Goal: Transaction & Acquisition: Purchase product/service

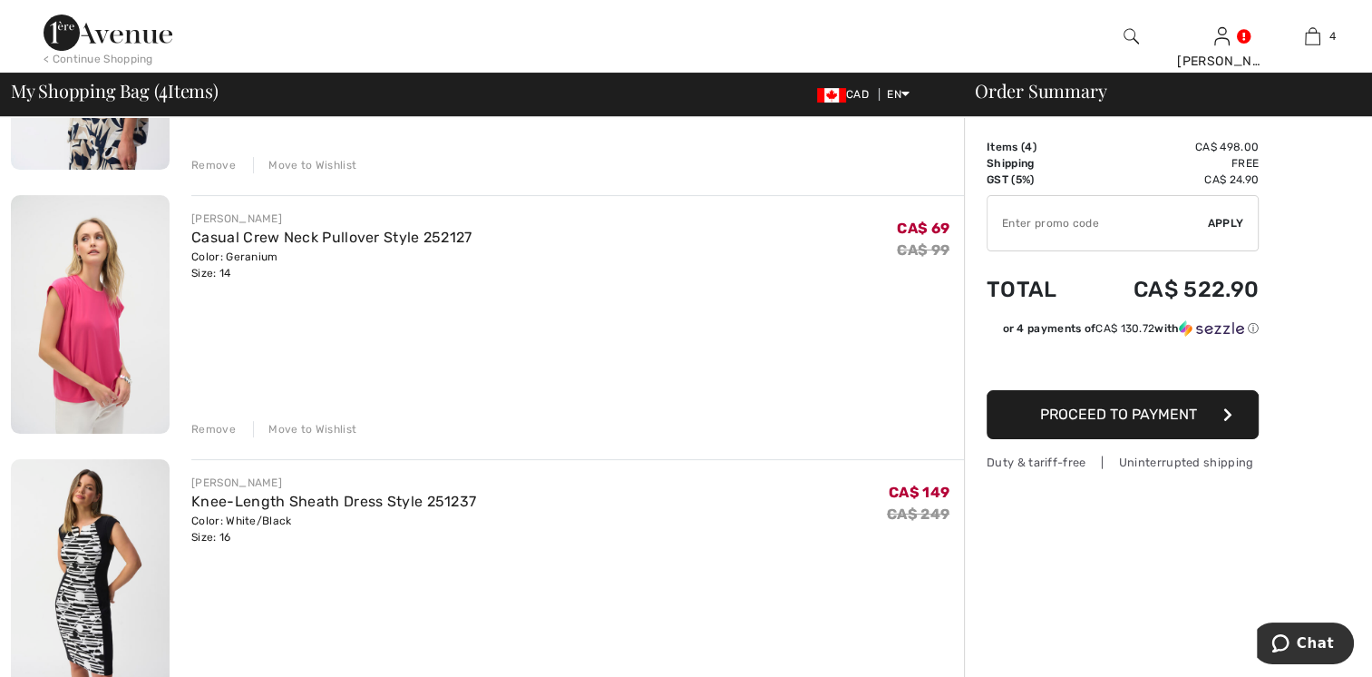
scroll to position [363, 0]
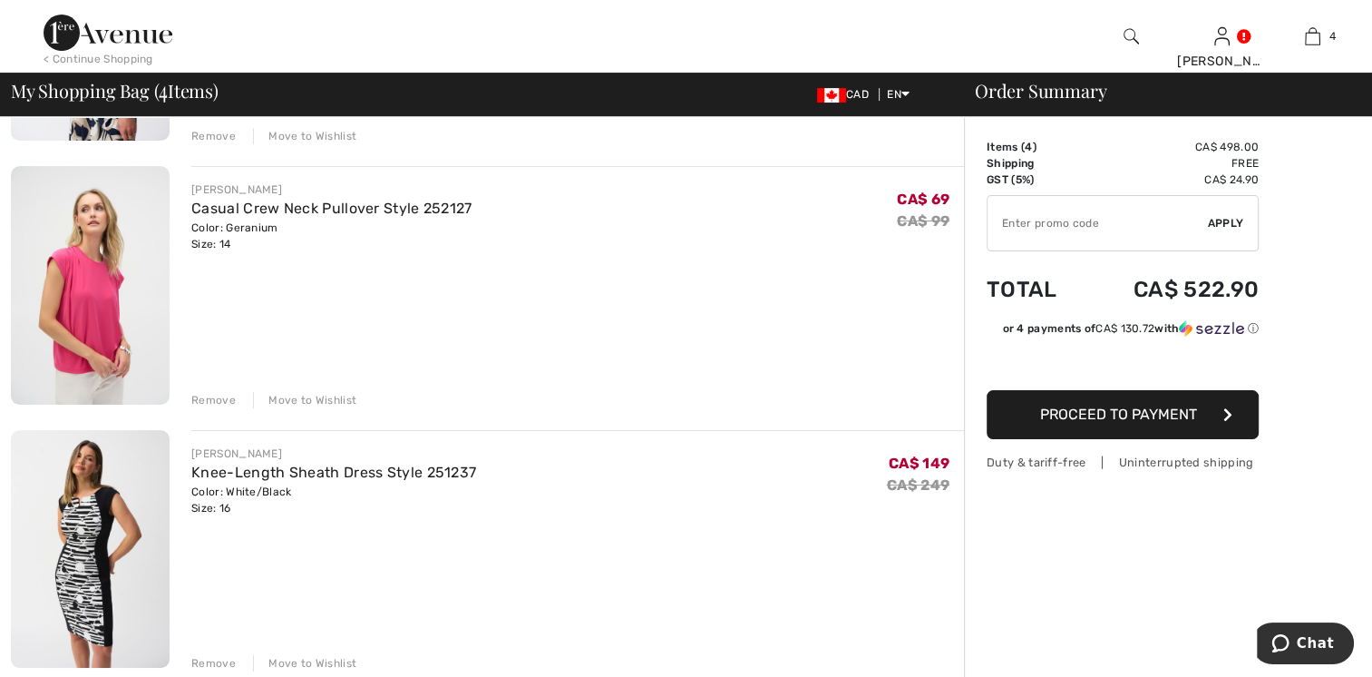
click at [198, 395] on div "Remove" at bounding box center [213, 400] width 44 height 16
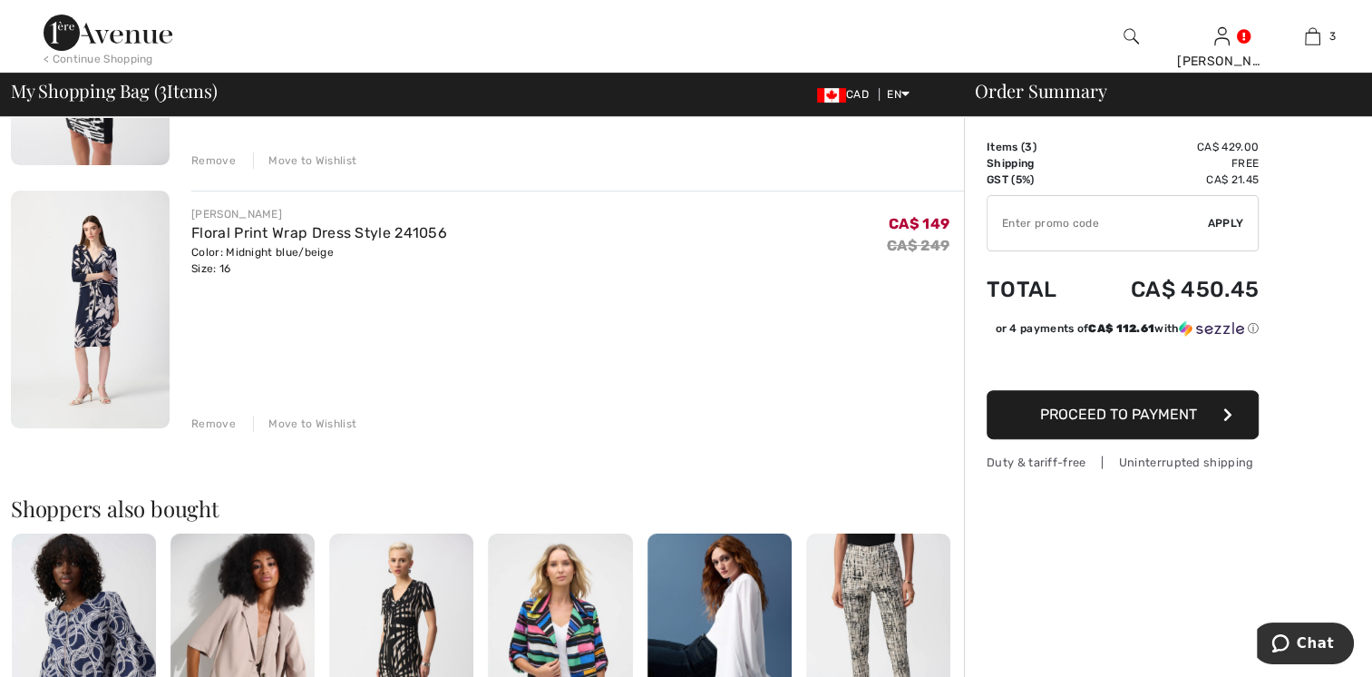
scroll to position [604, 0]
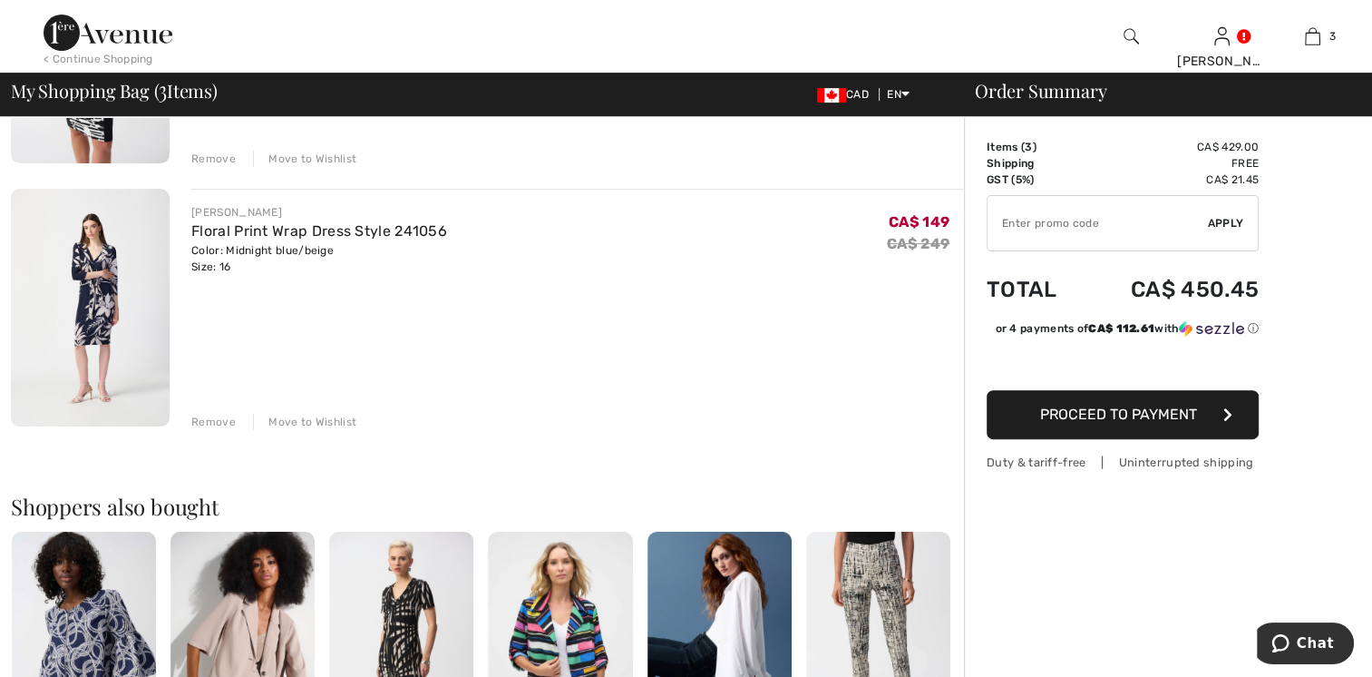
click at [207, 418] on div "Remove" at bounding box center [213, 422] width 44 height 16
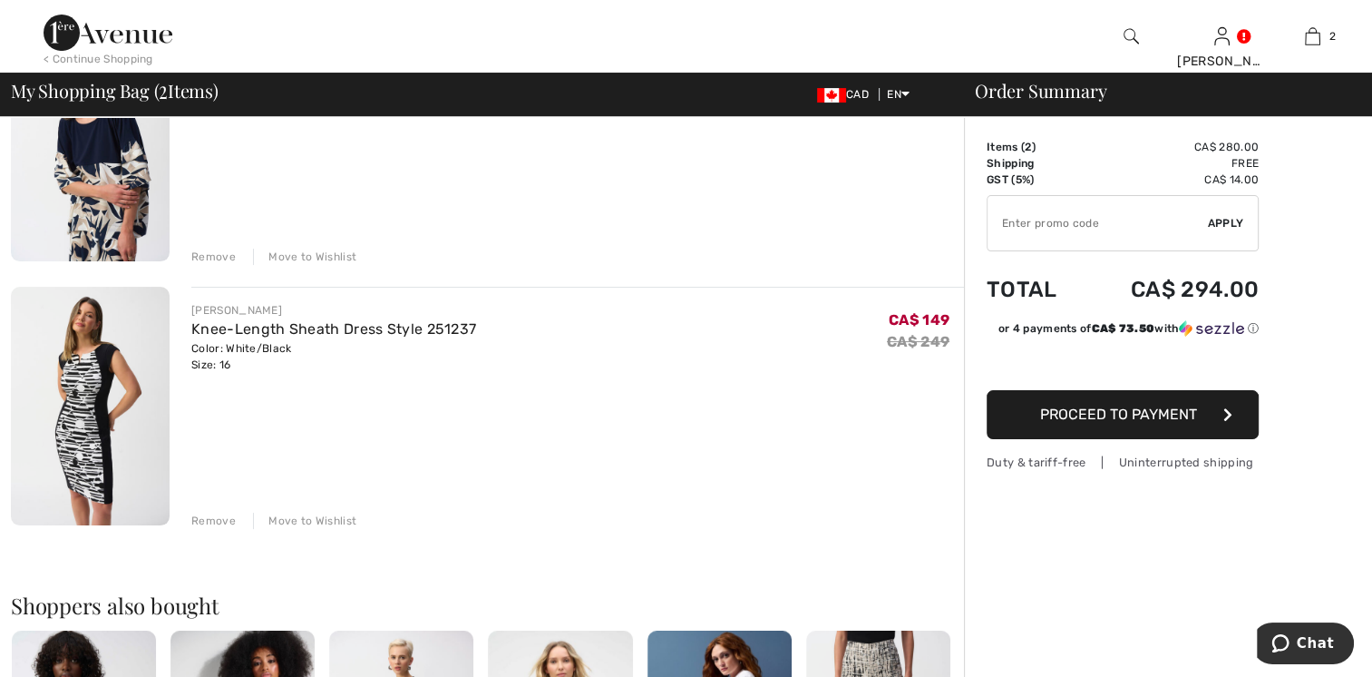
scroll to position [272, 0]
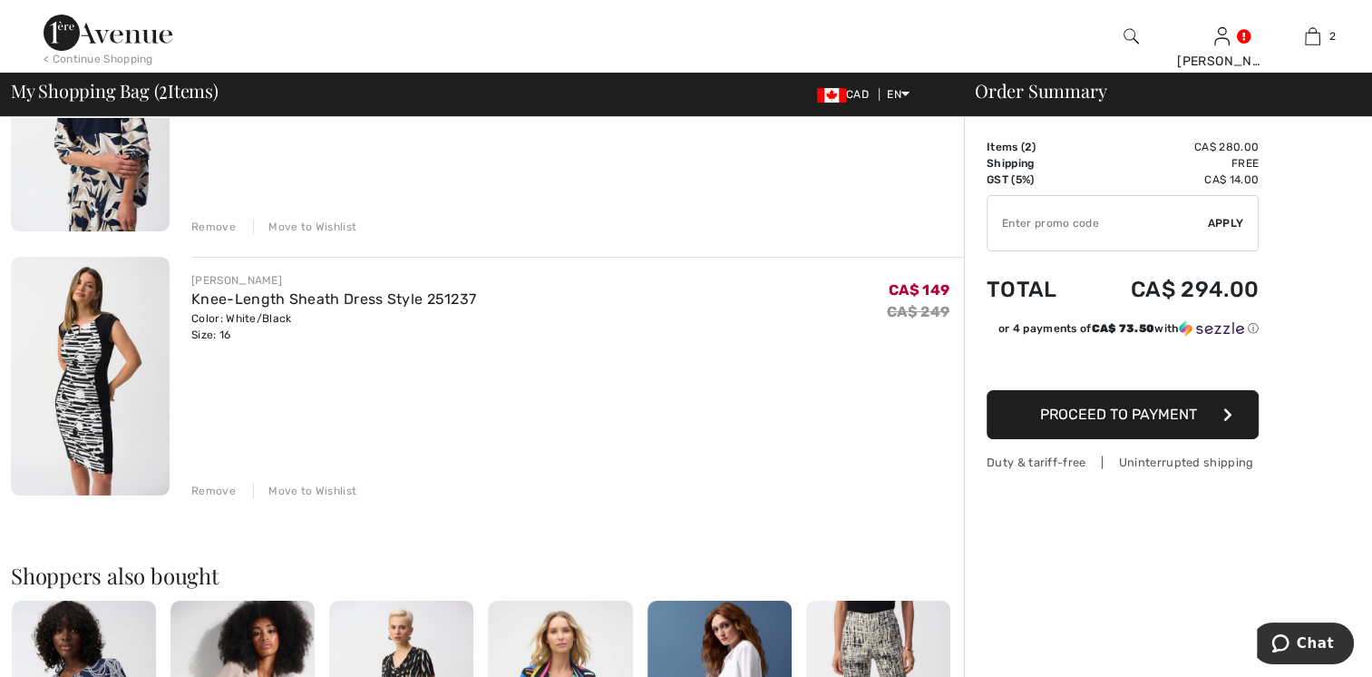
click at [200, 490] on div "Remove" at bounding box center [213, 490] width 44 height 16
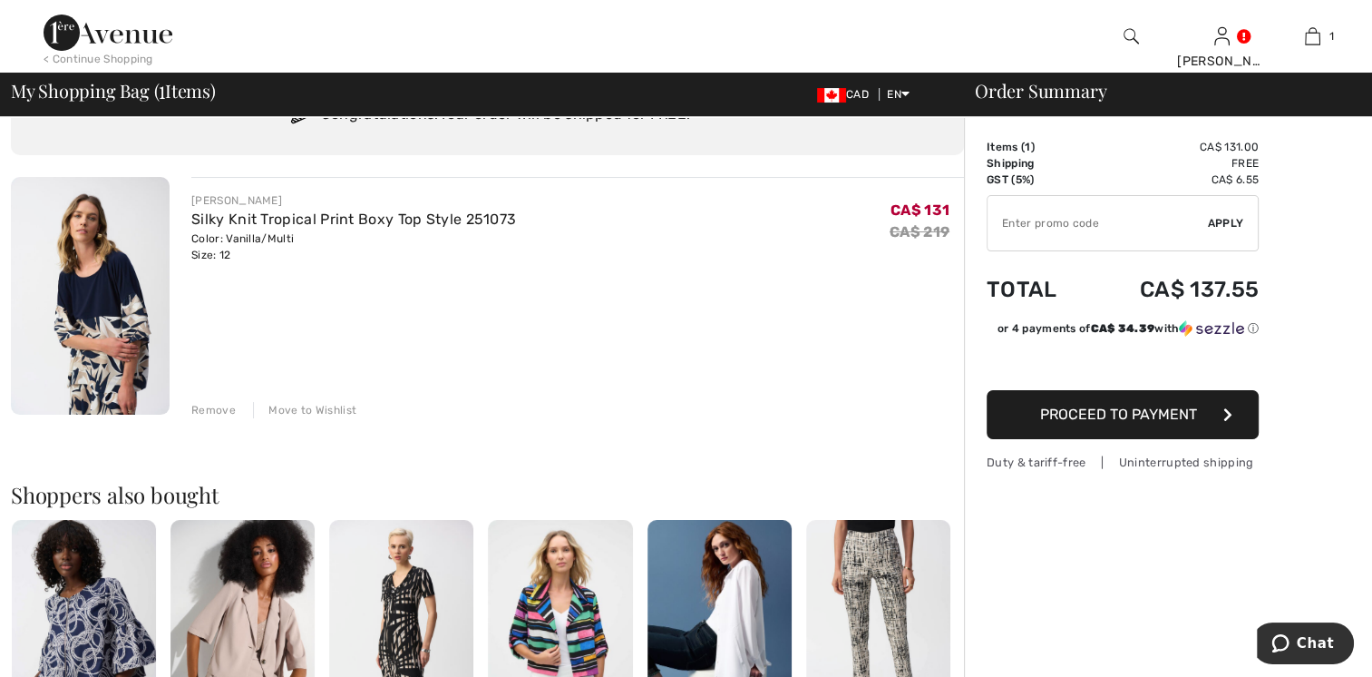
scroll to position [0, 0]
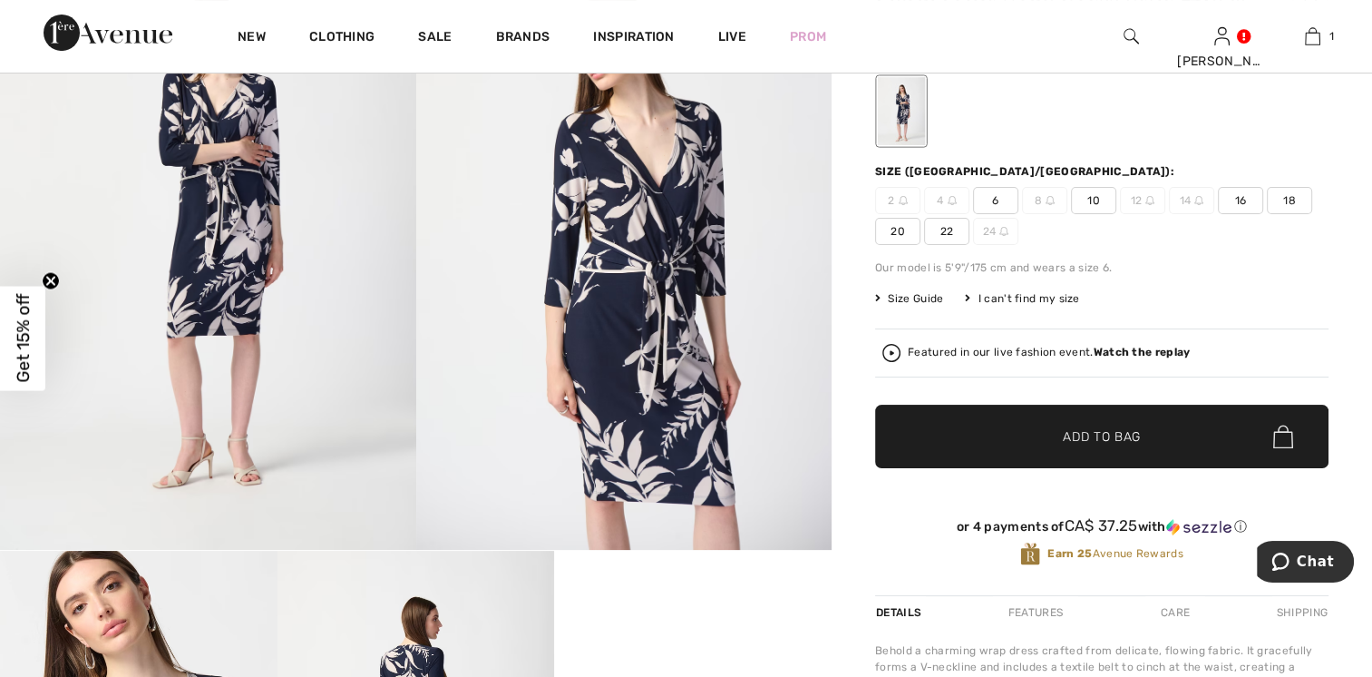
click at [1239, 190] on span "16" at bounding box center [1240, 200] width 45 height 27
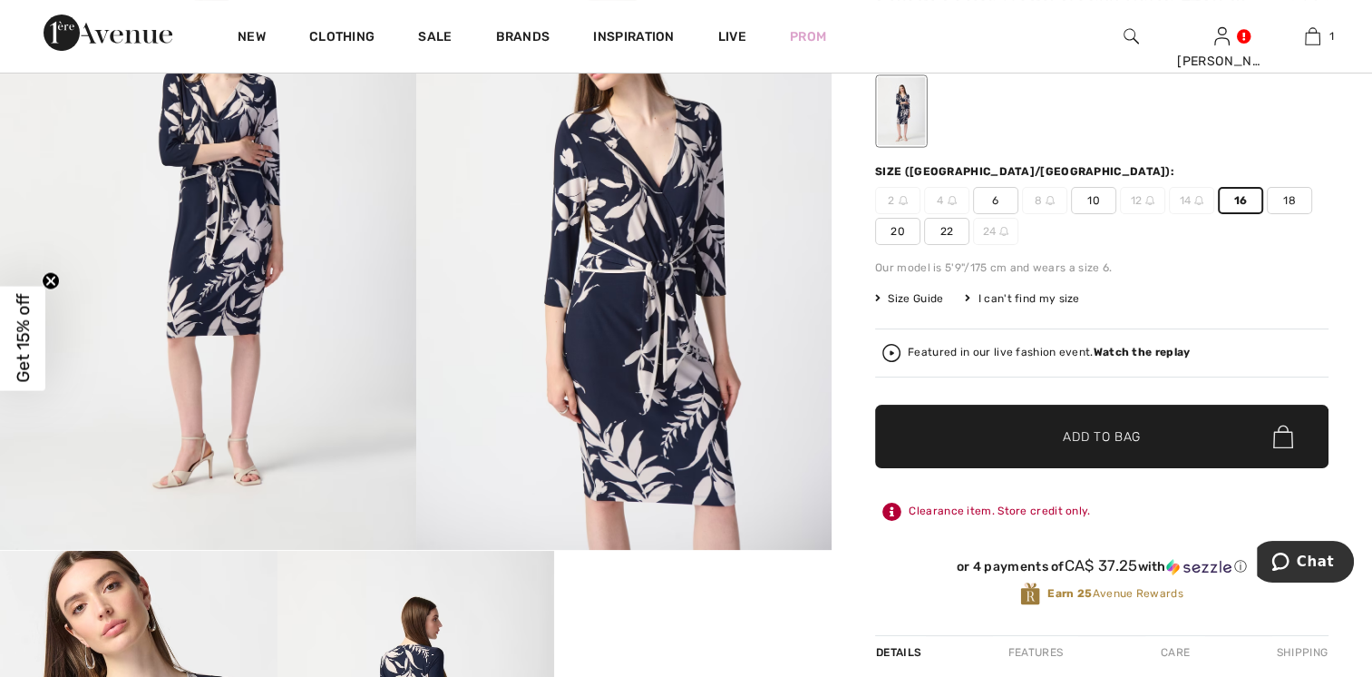
click at [1101, 441] on span "Add to Bag" at bounding box center [1102, 436] width 78 height 19
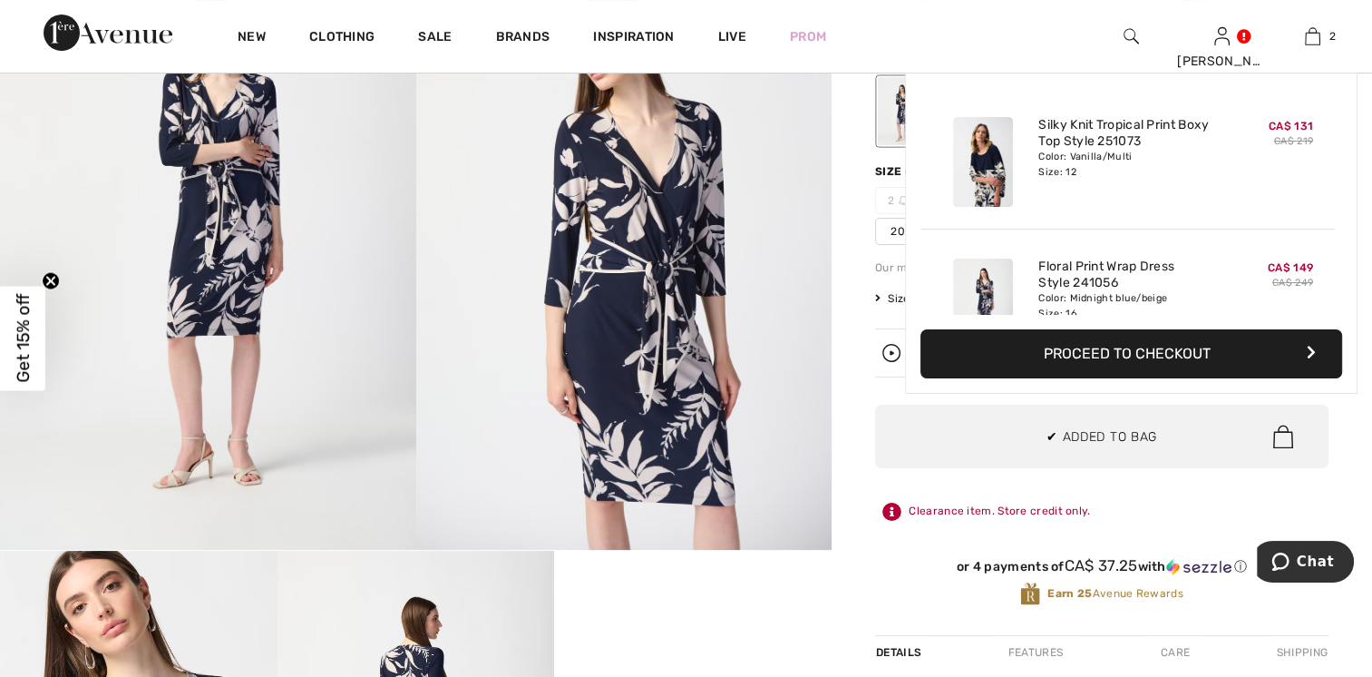
scroll to position [55, 0]
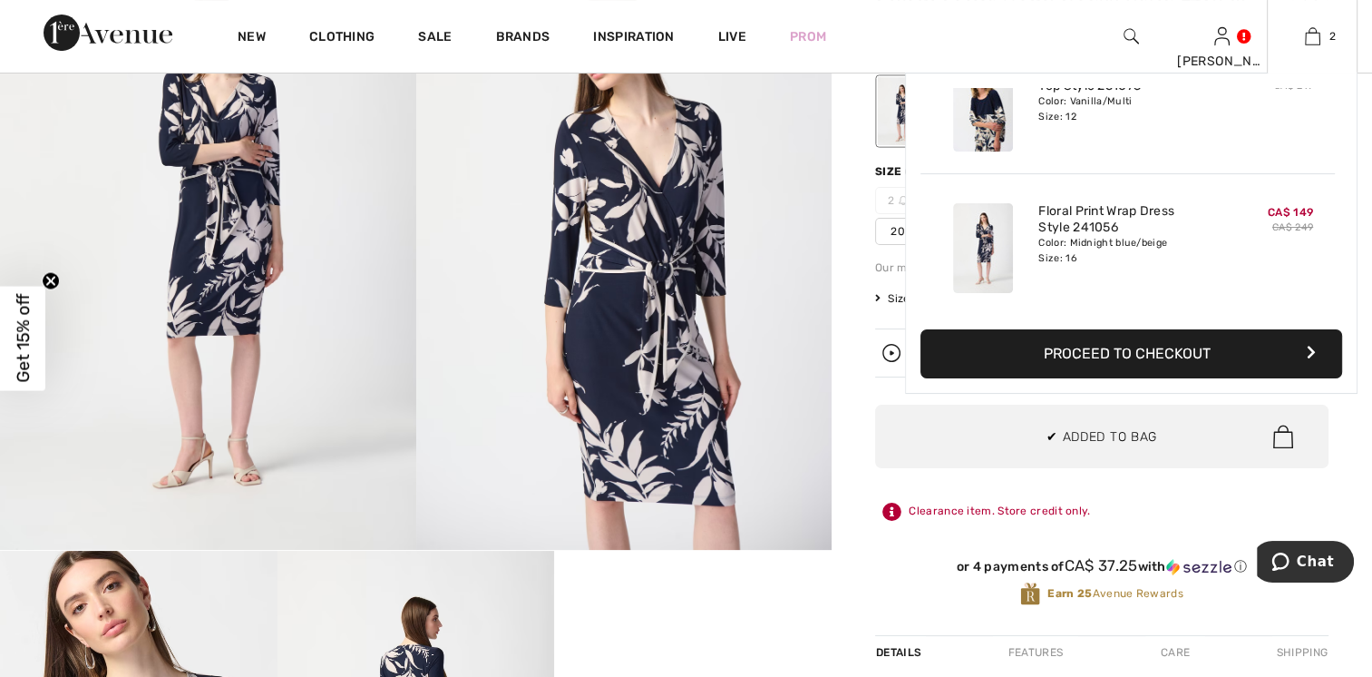
click at [1122, 348] on button "Proceed to Checkout" at bounding box center [1132, 353] width 422 height 49
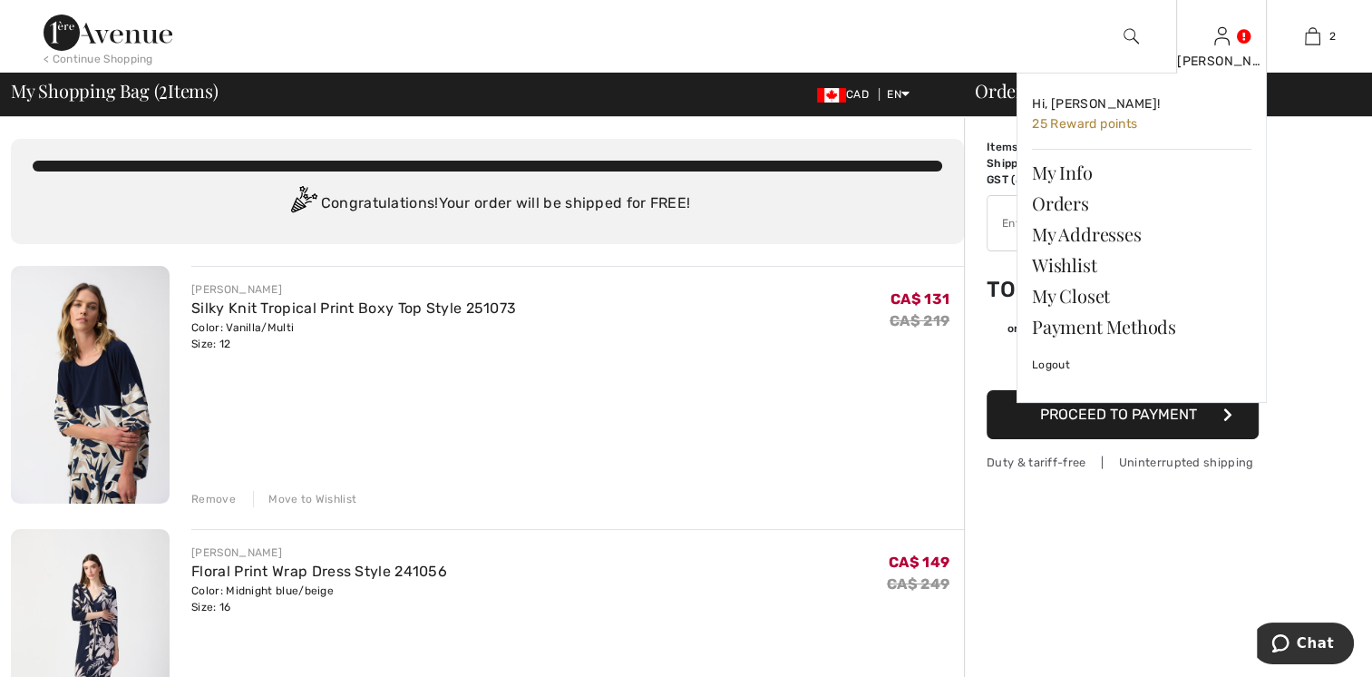
click at [1230, 40] on div "Fiona Hi, Fiona! 25 Reward points My Info Orders My Addresses Wishlist My Close…" at bounding box center [1221, 36] width 91 height 73
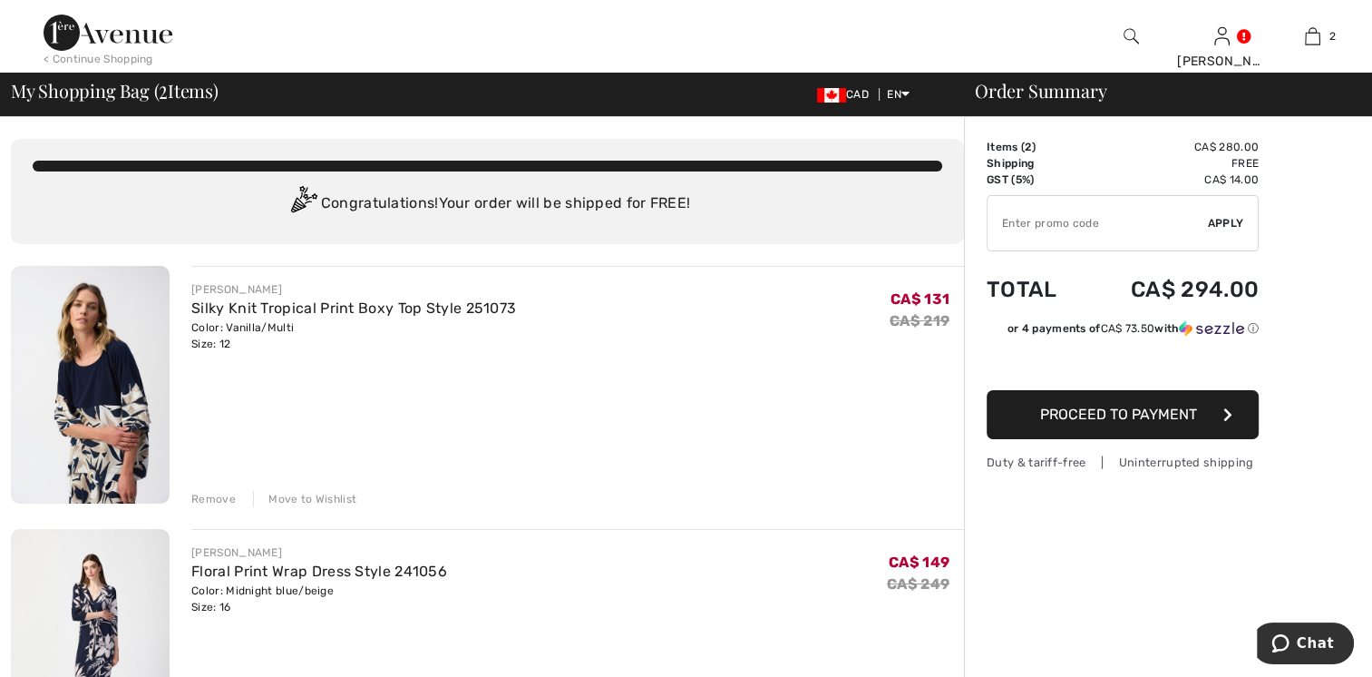
click at [1138, 408] on span "Proceed to Payment" at bounding box center [1118, 413] width 157 height 17
click at [1126, 414] on span "Proceed to Payment" at bounding box center [1118, 413] width 157 height 17
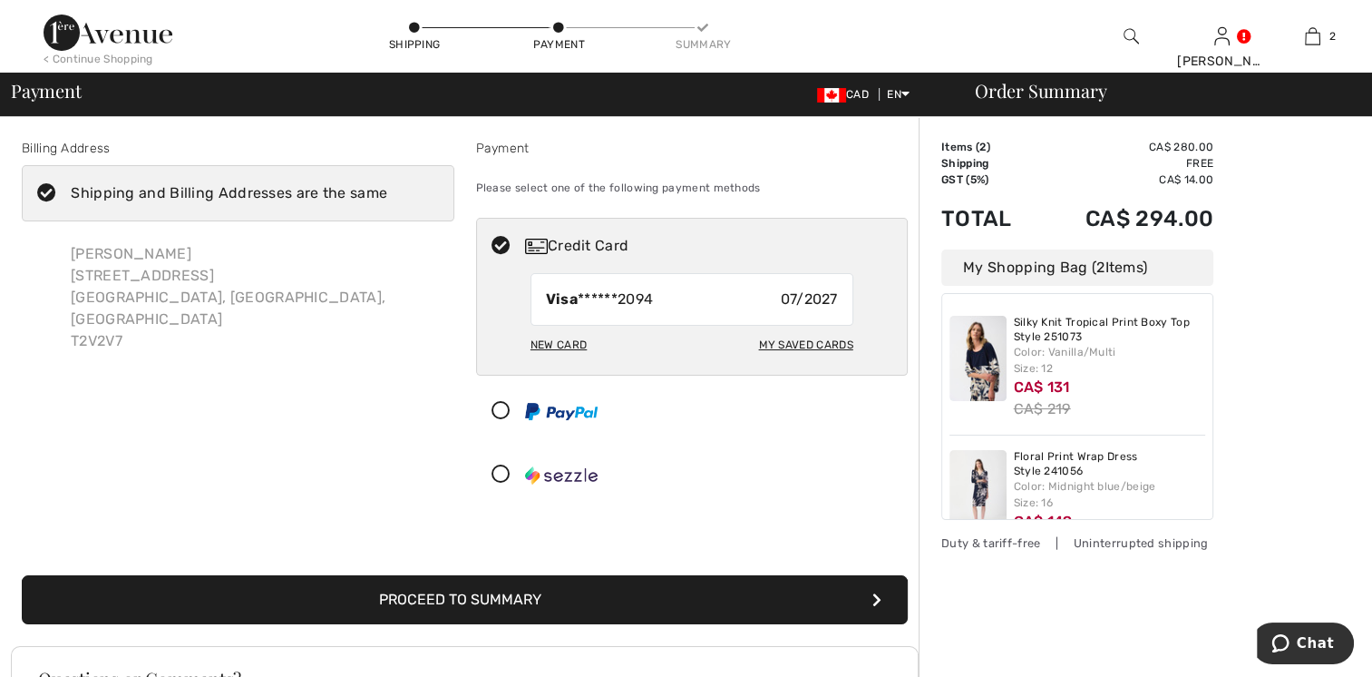
click at [512, 599] on button "Proceed to Summary" at bounding box center [465, 599] width 886 height 49
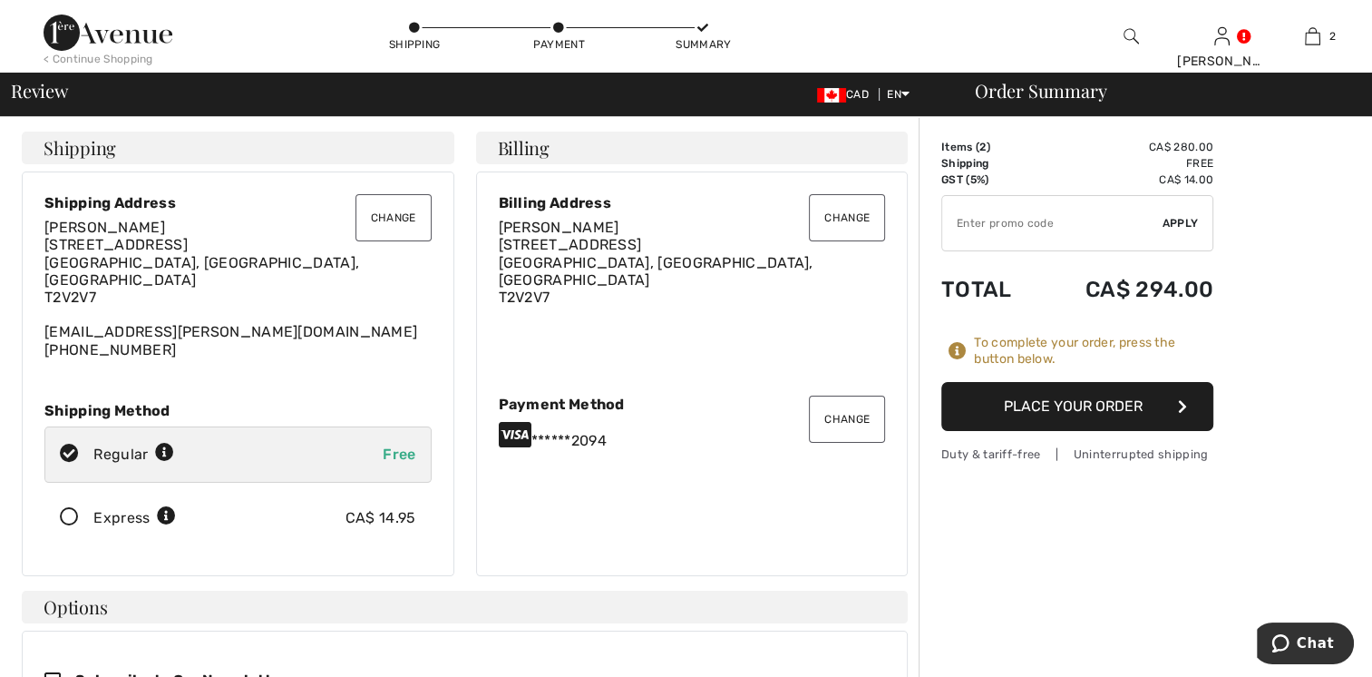
click at [1088, 407] on button "Place Your Order" at bounding box center [1077, 406] width 272 height 49
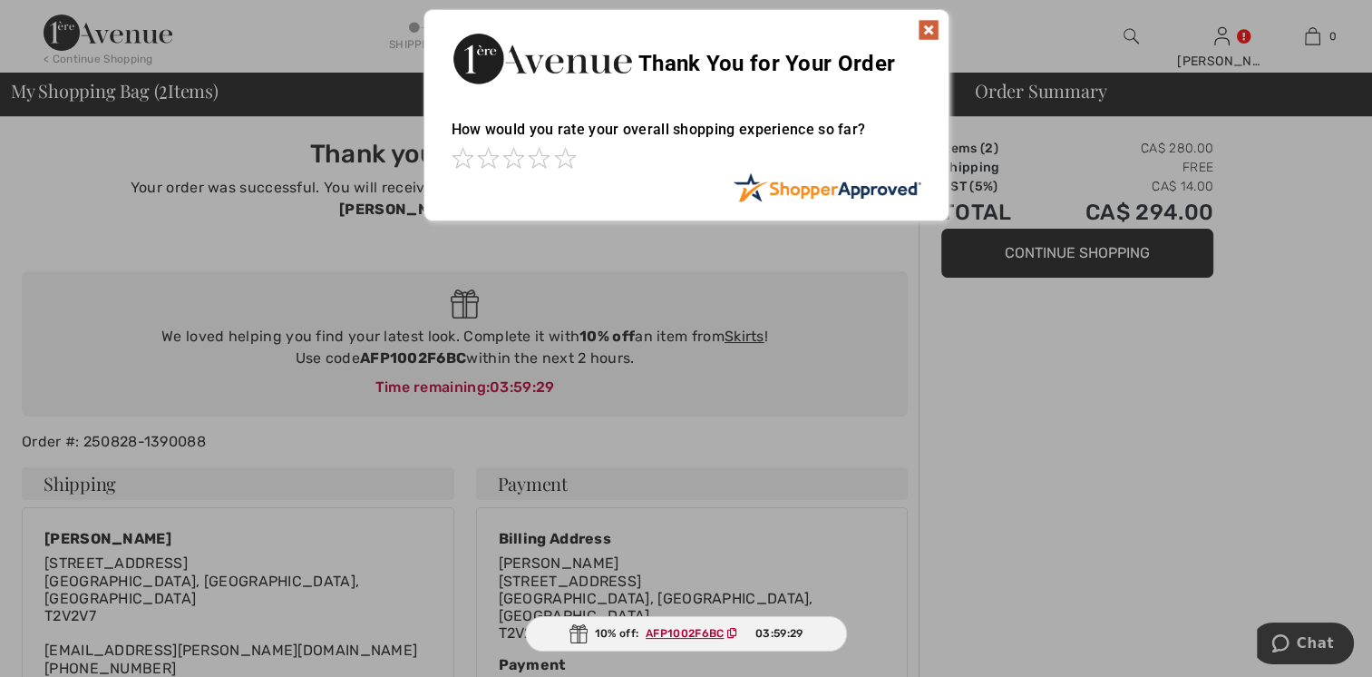
click at [929, 27] on img at bounding box center [929, 30] width 22 height 22
